Goal: Transaction & Acquisition: Purchase product/service

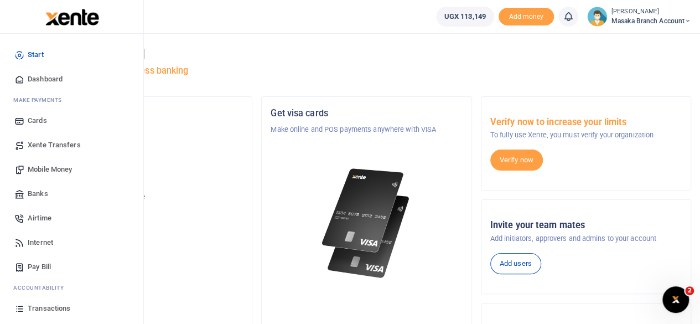
click at [40, 263] on span "Pay Bill" at bounding box center [39, 266] width 23 height 11
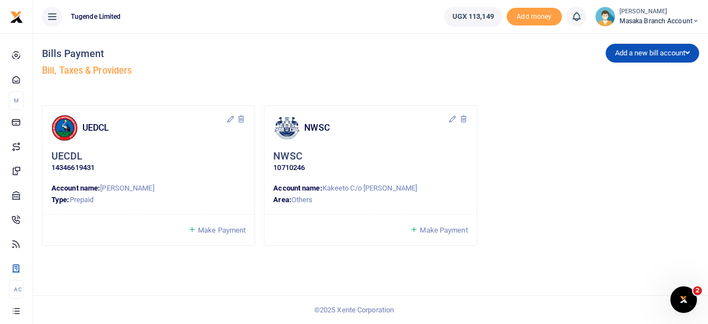
click at [444, 231] on span "Make Payment" at bounding box center [444, 230] width 48 height 8
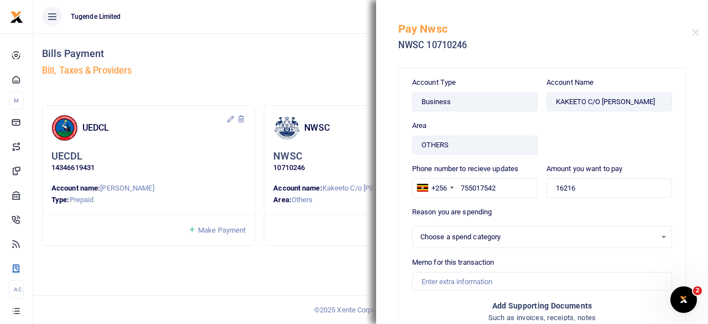
select select
click at [326, 284] on div "Bills Payment Bill, Taxes & Providers Add a new bill account UEDCL NWSC URA KCC…" at bounding box center [370, 178] width 675 height 290
click at [697, 32] on button "Close" at bounding box center [695, 32] width 7 height 7
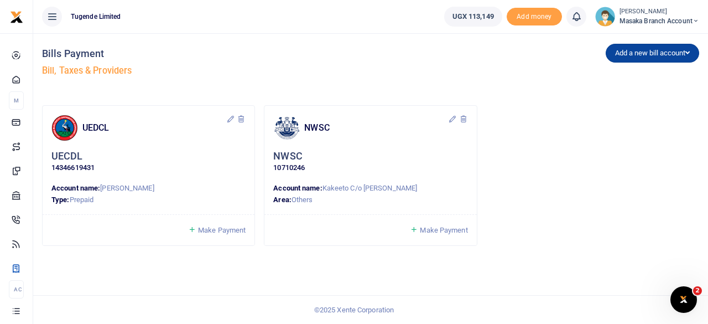
click at [656, 49] on button "Add a new bill account" at bounding box center [653, 53] width 94 height 19
click at [625, 110] on link "URA" at bounding box center [649, 106] width 87 height 15
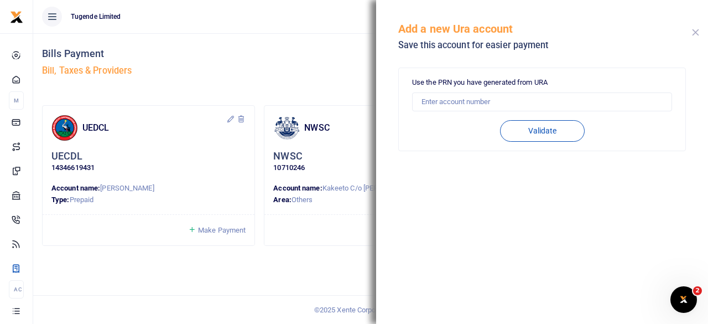
click at [696, 34] on button "Close" at bounding box center [695, 32] width 7 height 7
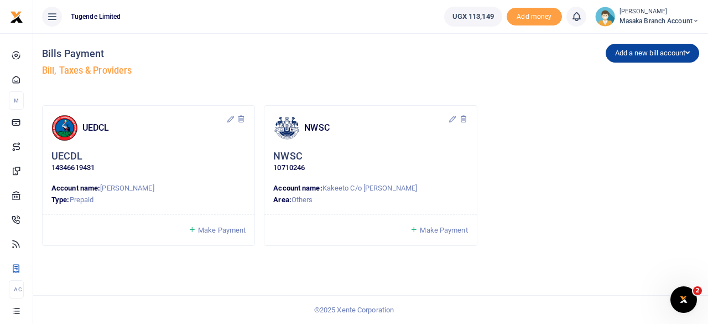
click at [658, 53] on button "Add a new bill account" at bounding box center [653, 53] width 94 height 19
click at [636, 121] on link "KCCA" at bounding box center [649, 122] width 87 height 15
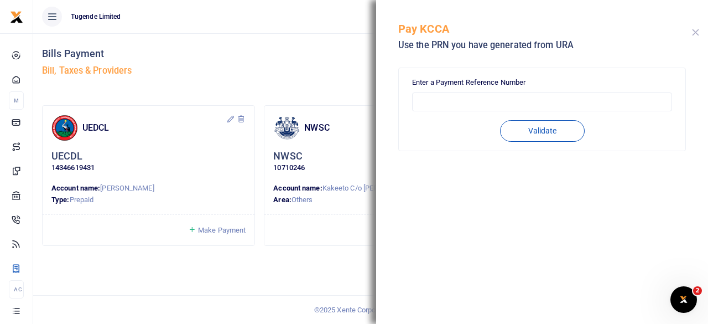
click at [697, 32] on button "Close" at bounding box center [695, 32] width 7 height 7
